Goal: Find specific page/section: Find specific page/section

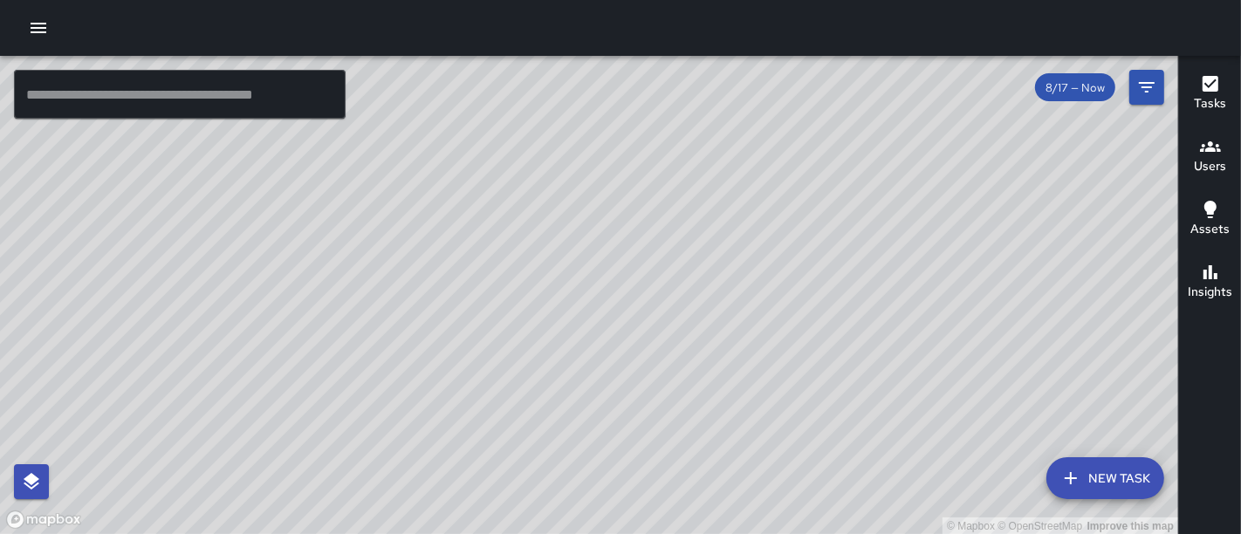
drag, startPoint x: 349, startPoint y: 294, endPoint x: 614, endPoint y: 24, distance: 377.8
click at [614, 24] on div "© Mapbox © OpenStreetMap Improve this map ​ New Task 8/17 — Now Map Layers Task…" at bounding box center [620, 267] width 1241 height 534
click at [34, 19] on icon "button" at bounding box center [38, 27] width 21 height 21
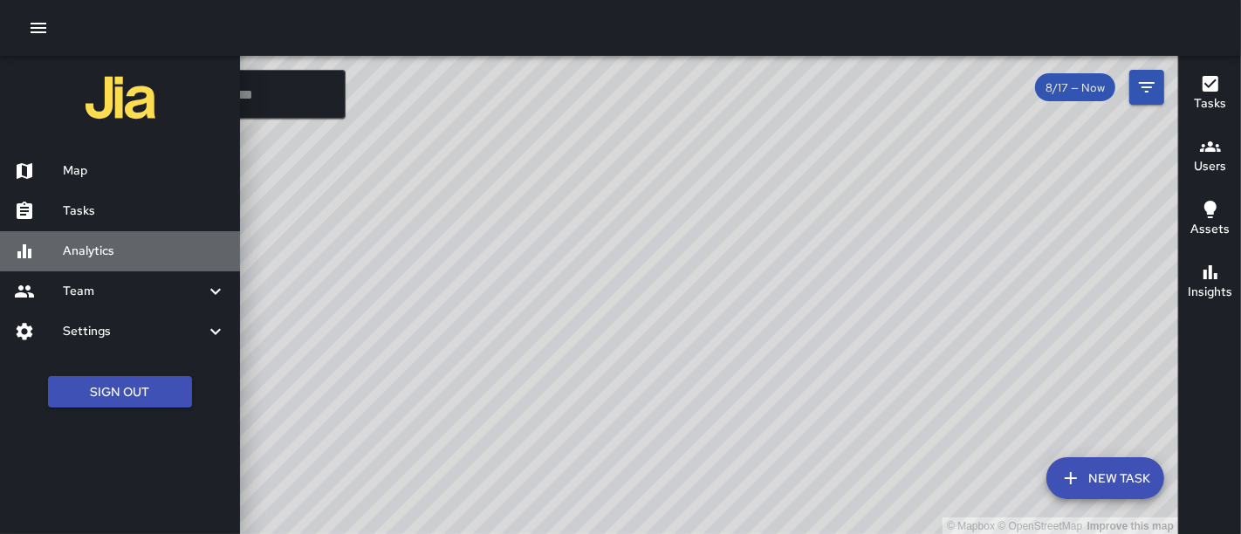
click at [87, 253] on h6 "Analytics" at bounding box center [144, 251] width 163 height 19
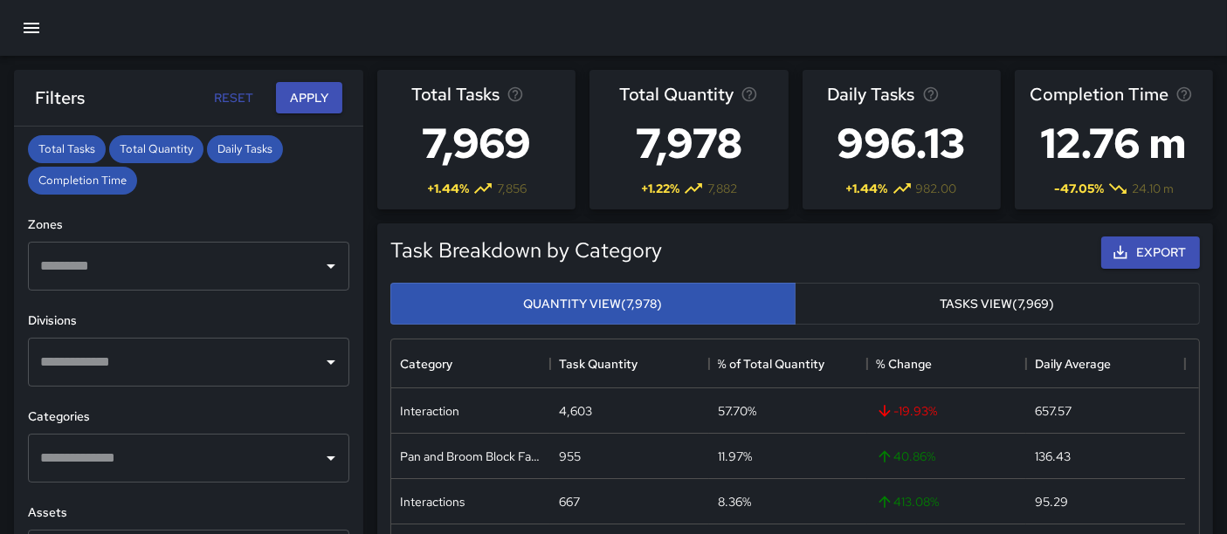
scroll to position [404, 0]
click at [309, 279] on div "​" at bounding box center [188, 267] width 321 height 49
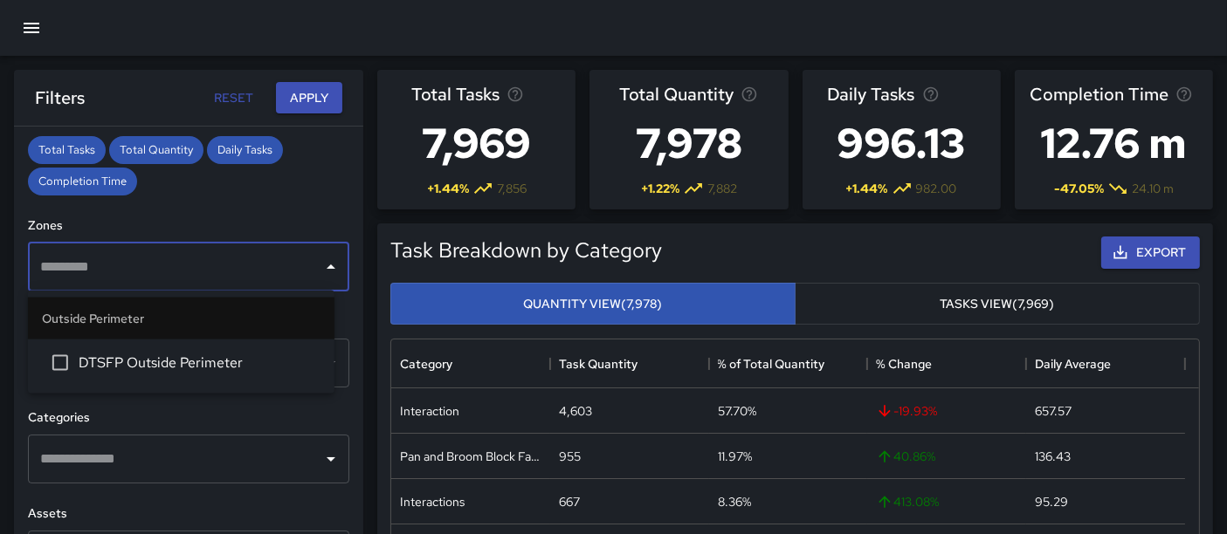
click at [253, 216] on h6 "Zones" at bounding box center [188, 225] width 321 height 19
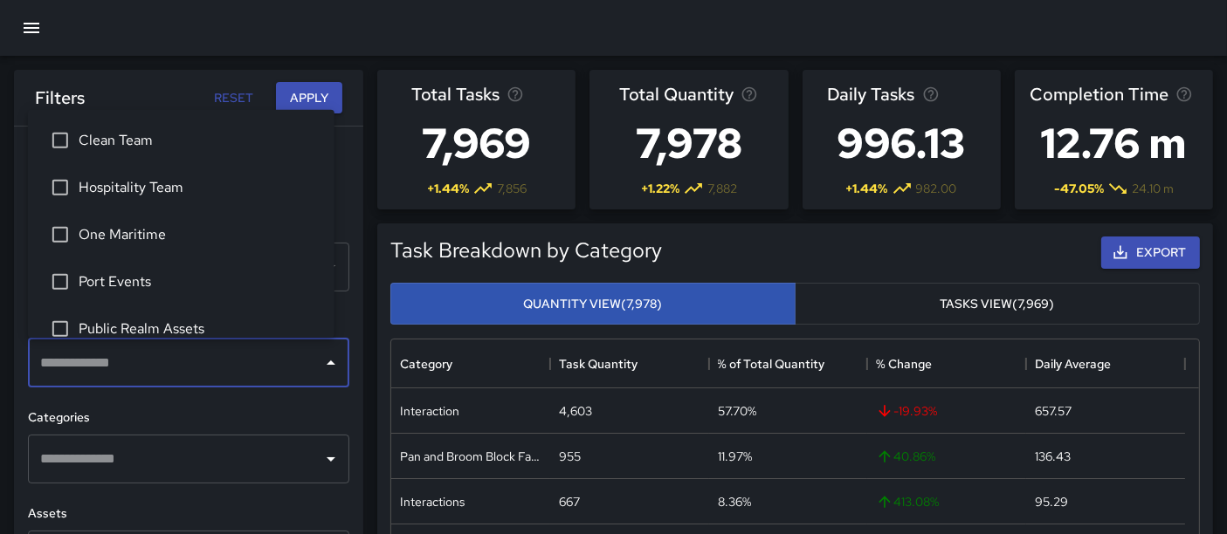
click at [240, 371] on input "text" at bounding box center [175, 363] width 279 height 33
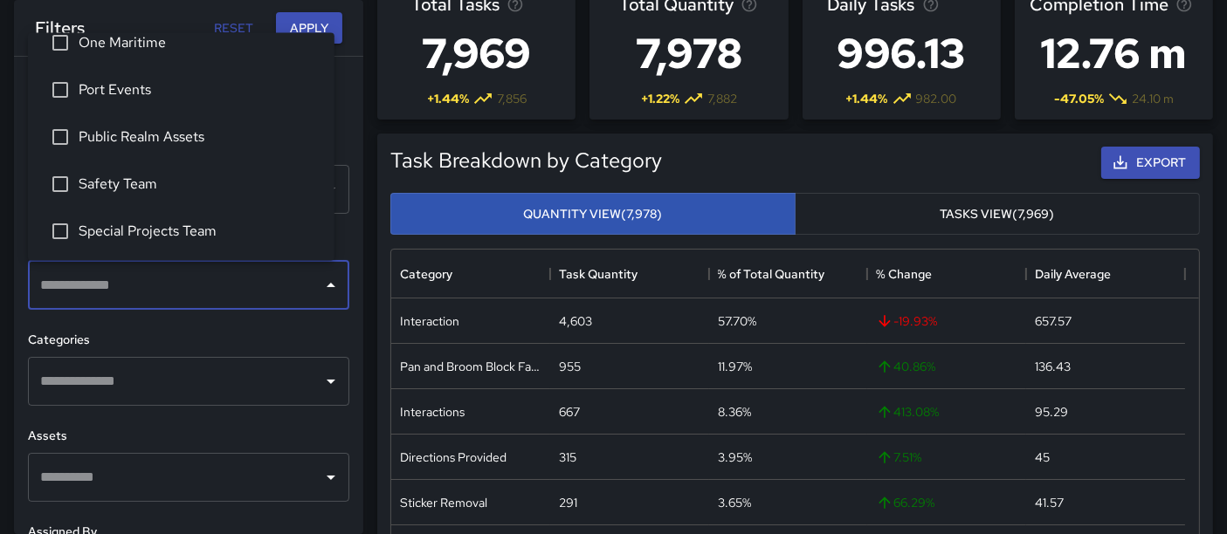
scroll to position [420, 0]
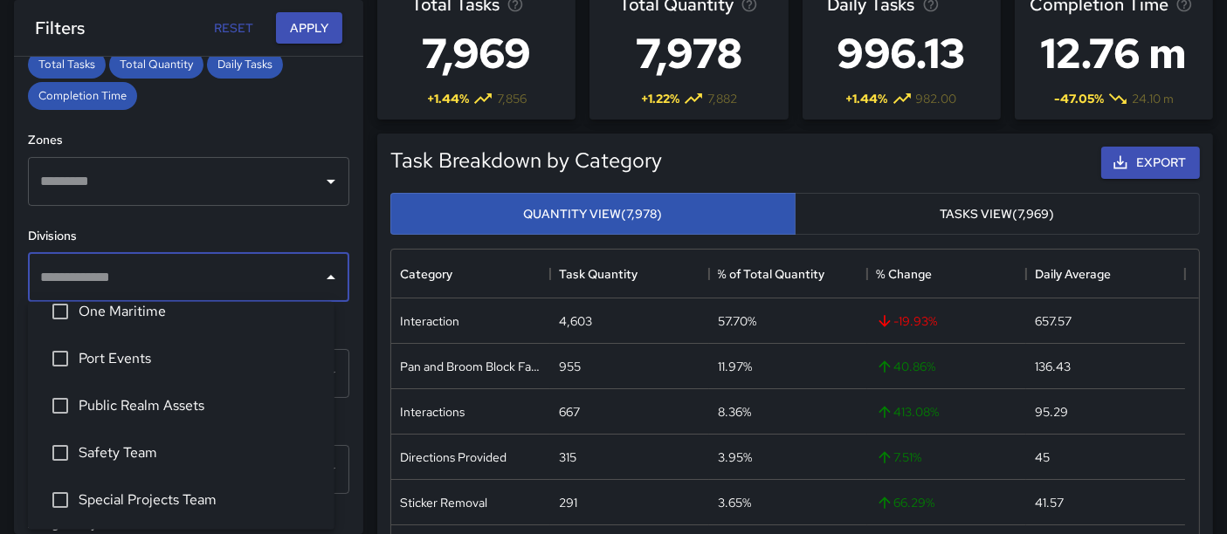
click at [222, 305] on span "One Maritime" at bounding box center [200, 311] width 242 height 21
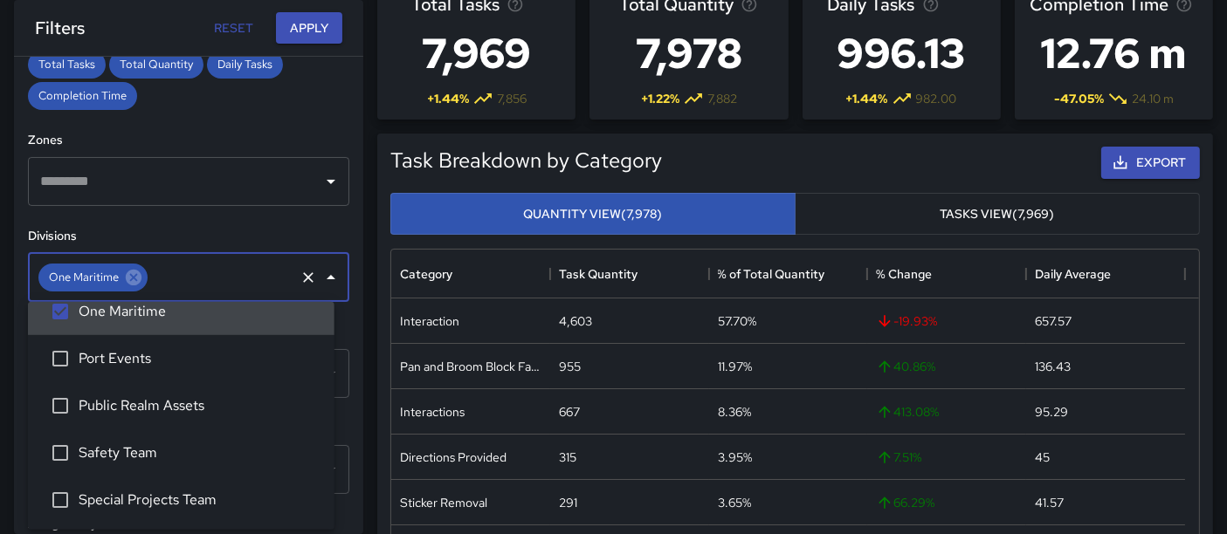
click at [230, 228] on h6 "Divisions" at bounding box center [188, 236] width 321 height 19
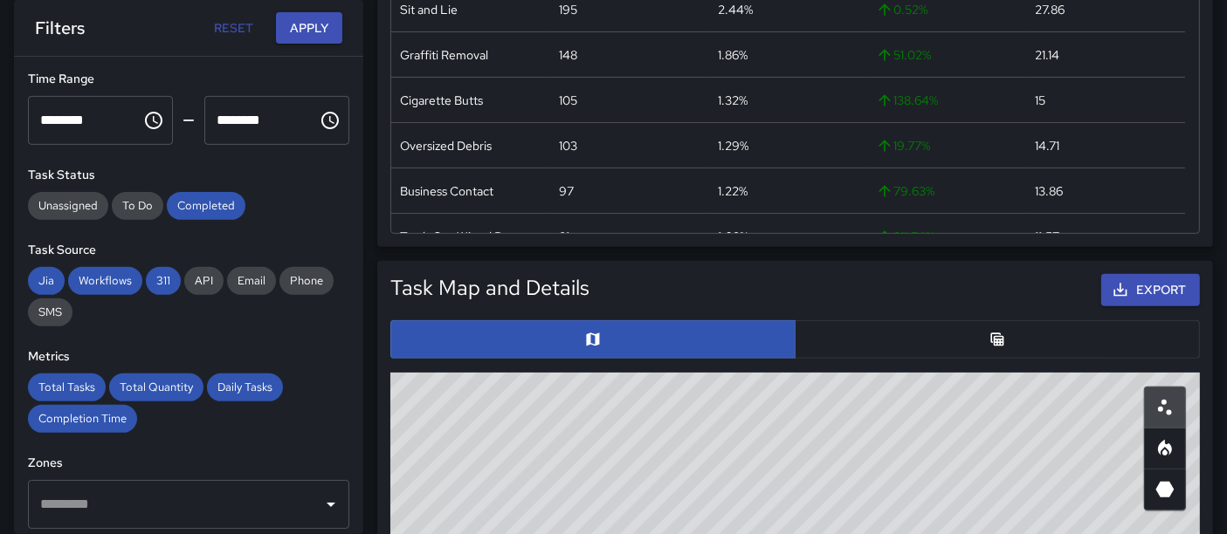
scroll to position [95, 0]
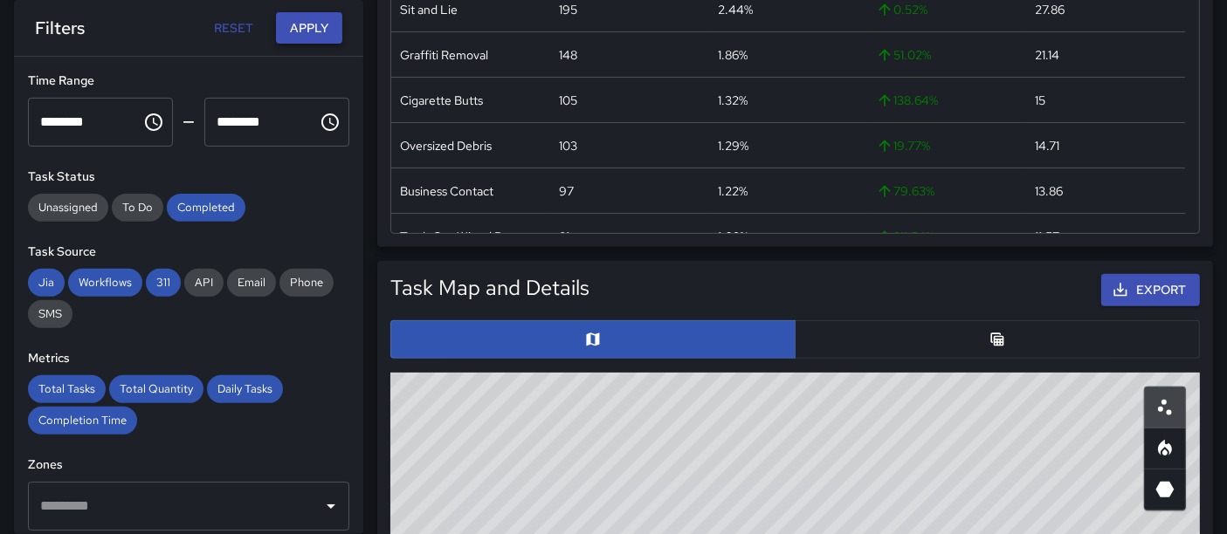
click at [328, 24] on button "Apply" at bounding box center [309, 28] width 66 height 32
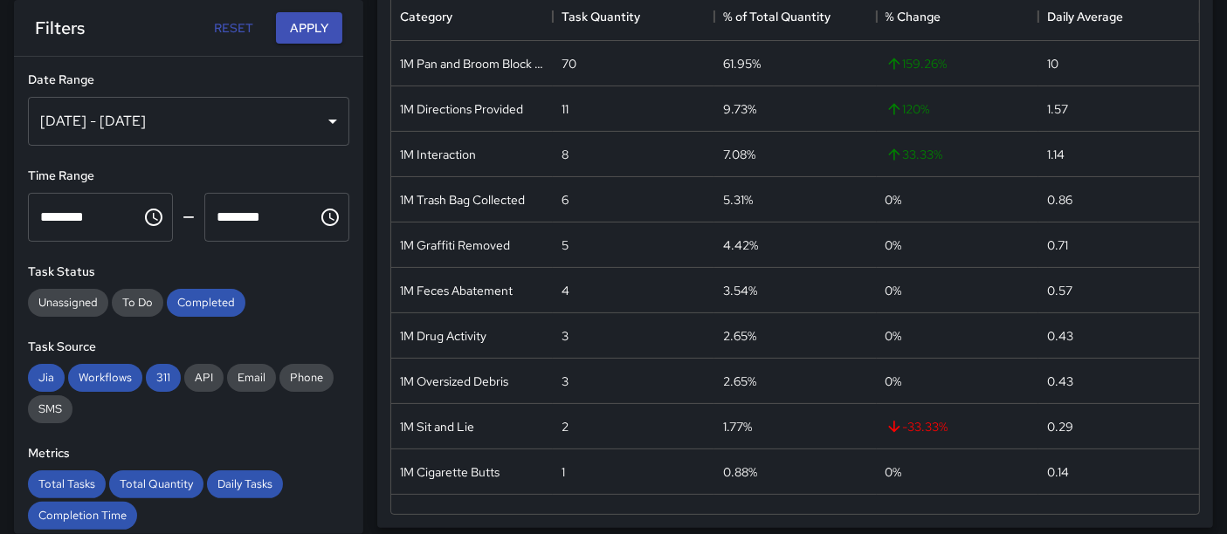
scroll to position [341, 0]
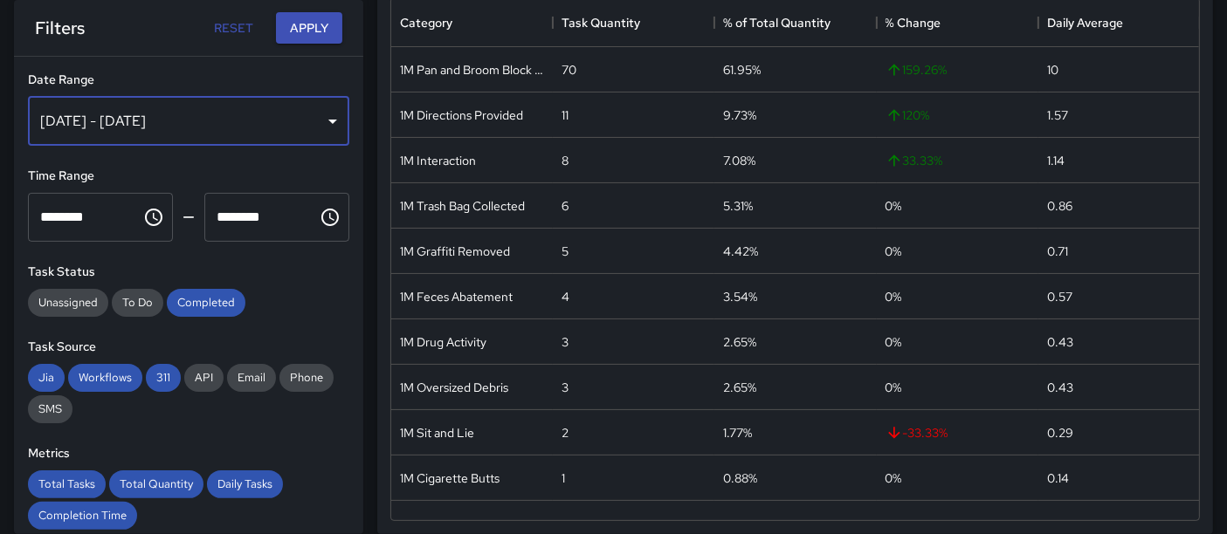
click at [273, 98] on div "[DATE] - [DATE]" at bounding box center [188, 121] width 321 height 49
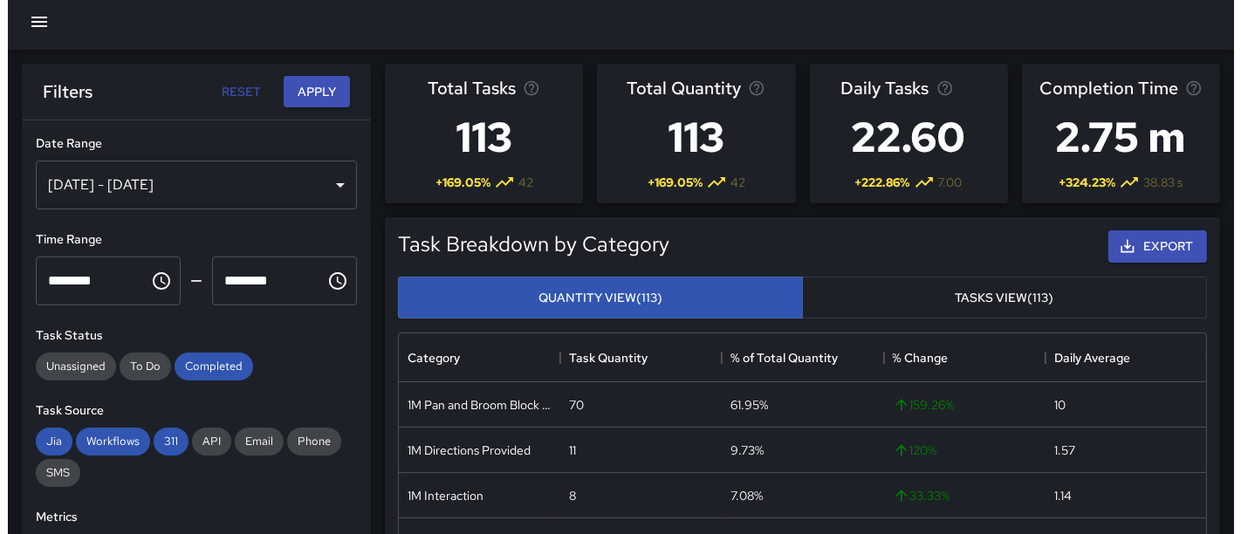
scroll to position [0, 0]
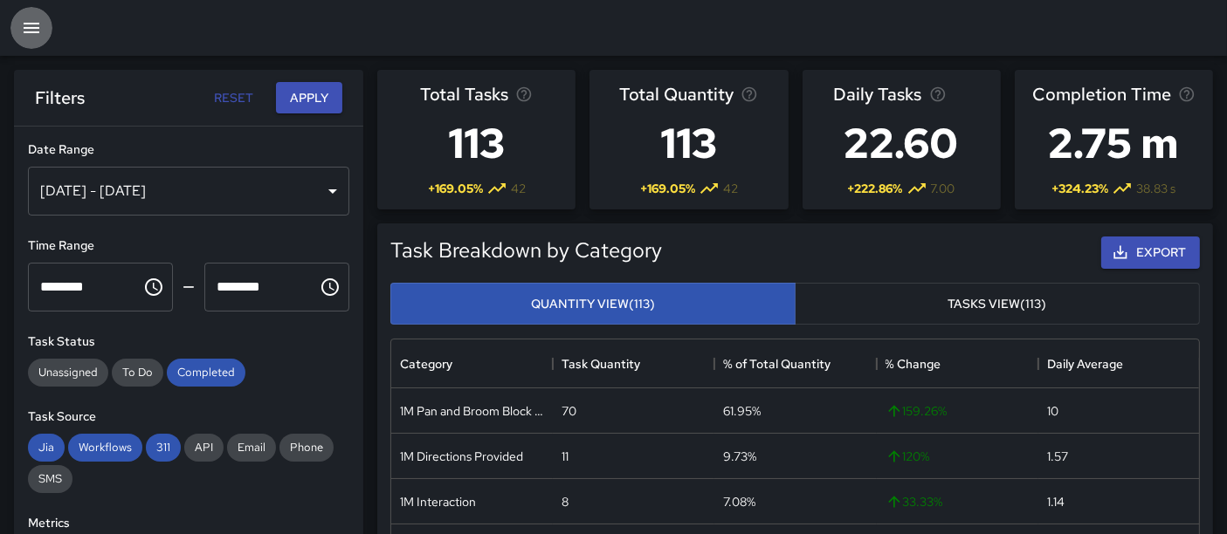
click at [31, 16] on button "button" at bounding box center [31, 28] width 42 height 42
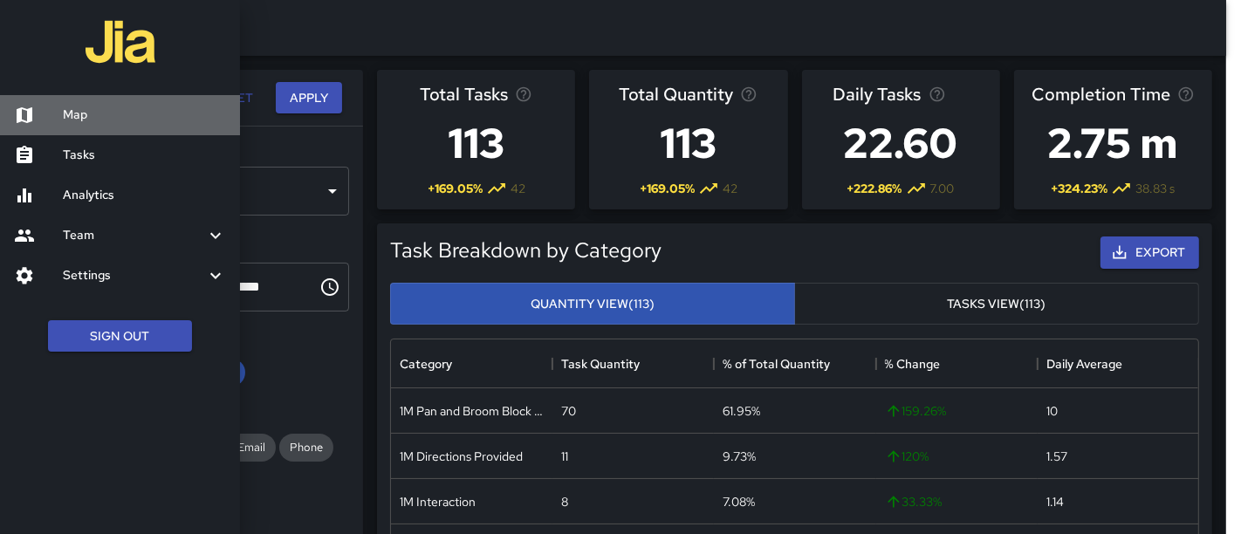
click at [96, 123] on h6 "Map" at bounding box center [144, 115] width 163 height 19
